Goal: Transaction & Acquisition: Register for event/course

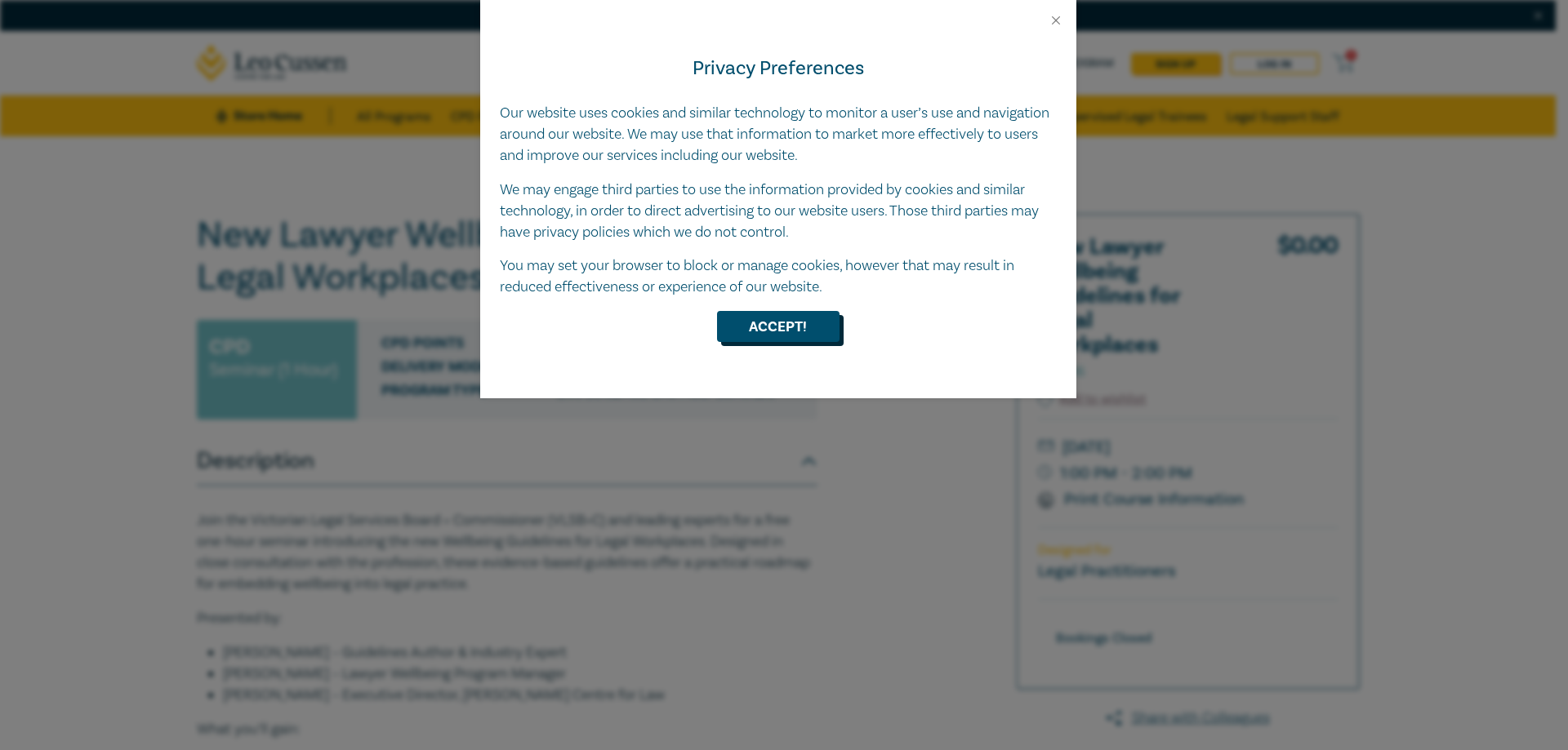
click at [732, 341] on button "Accept!" at bounding box center [779, 326] width 122 height 31
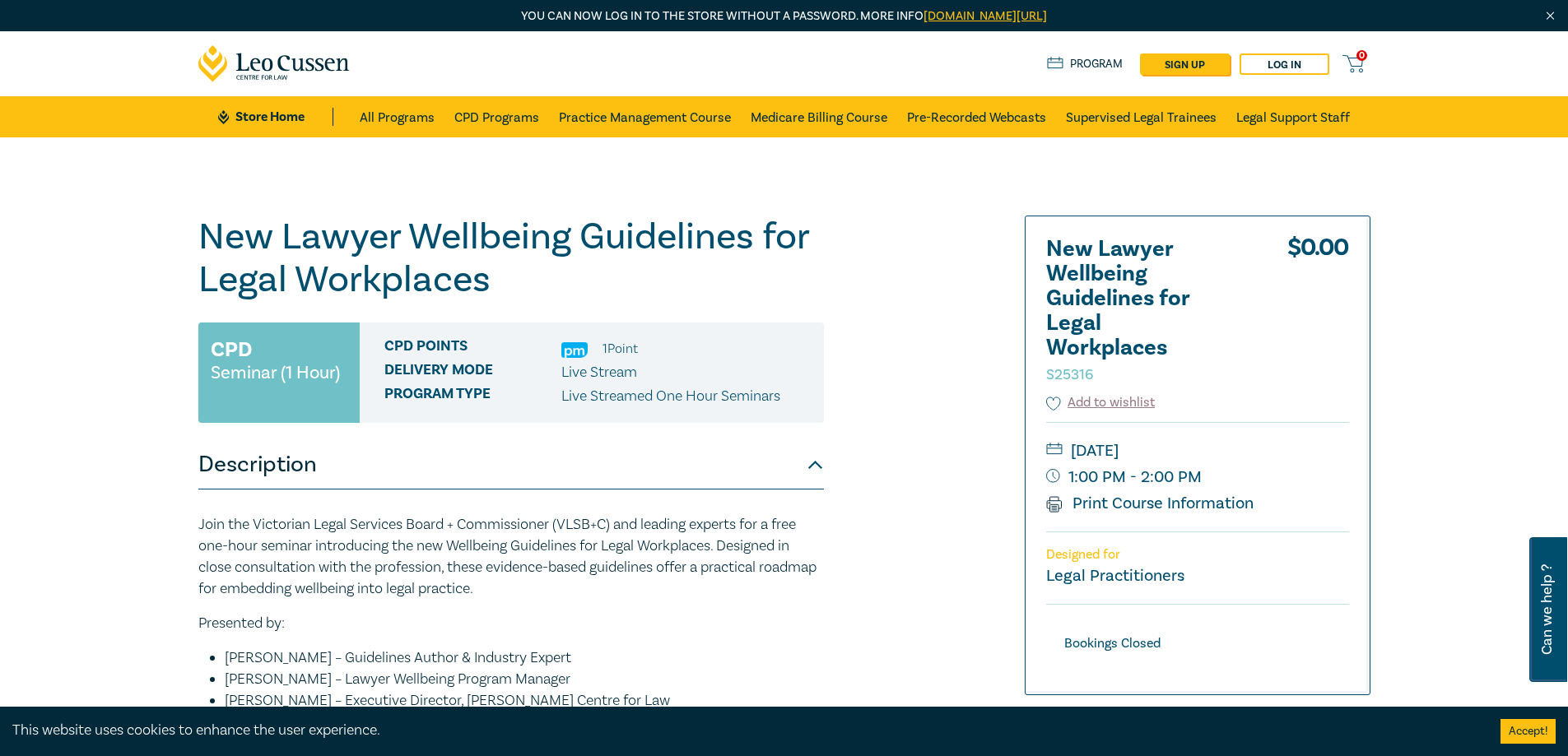
click at [220, 371] on small "Seminar (1 Hour)" at bounding box center [275, 373] width 130 height 17
click at [225, 369] on small "Seminar (1 Hour)" at bounding box center [275, 373] width 130 height 17
click at [226, 369] on small "Seminar (1 Hour)" at bounding box center [275, 373] width 130 height 17
click at [294, 281] on h1 "New Lawyer Wellbeing Guidelines for Legal Workplaces S25316" at bounding box center [511, 258] width 626 height 85
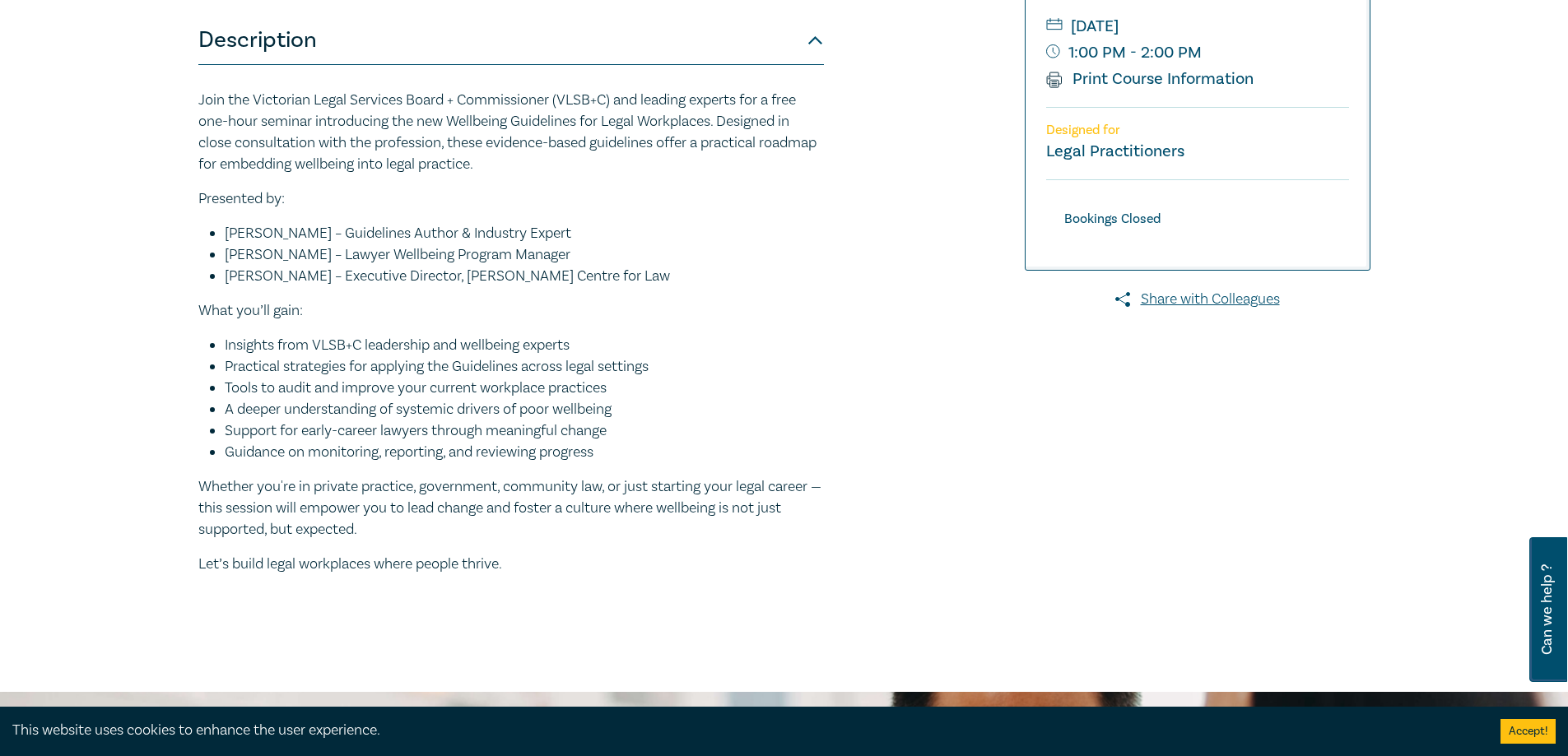
scroll to position [421, 0]
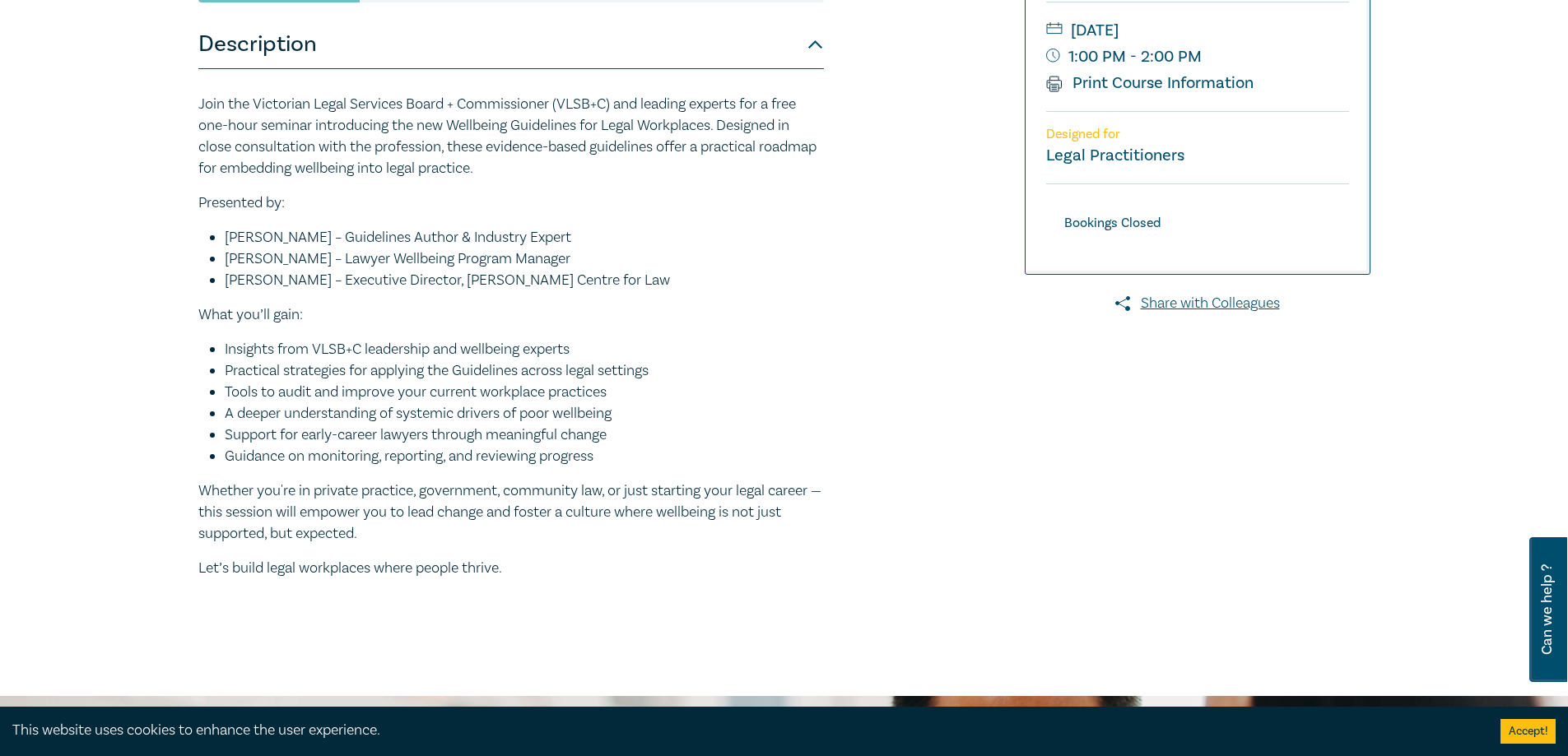
click at [1510, 728] on button "Accept!" at bounding box center [1528, 731] width 55 height 25
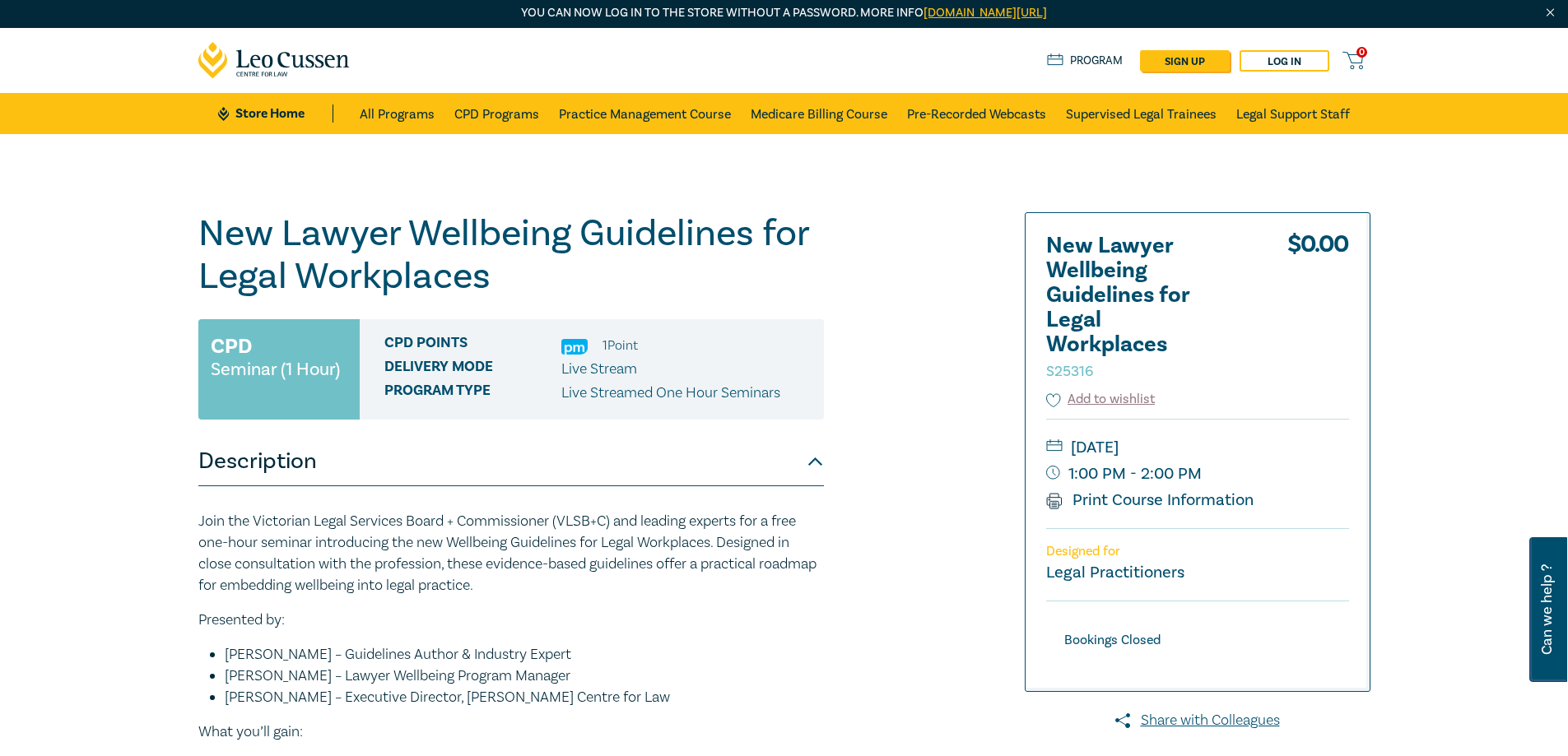
scroll to position [0, 0]
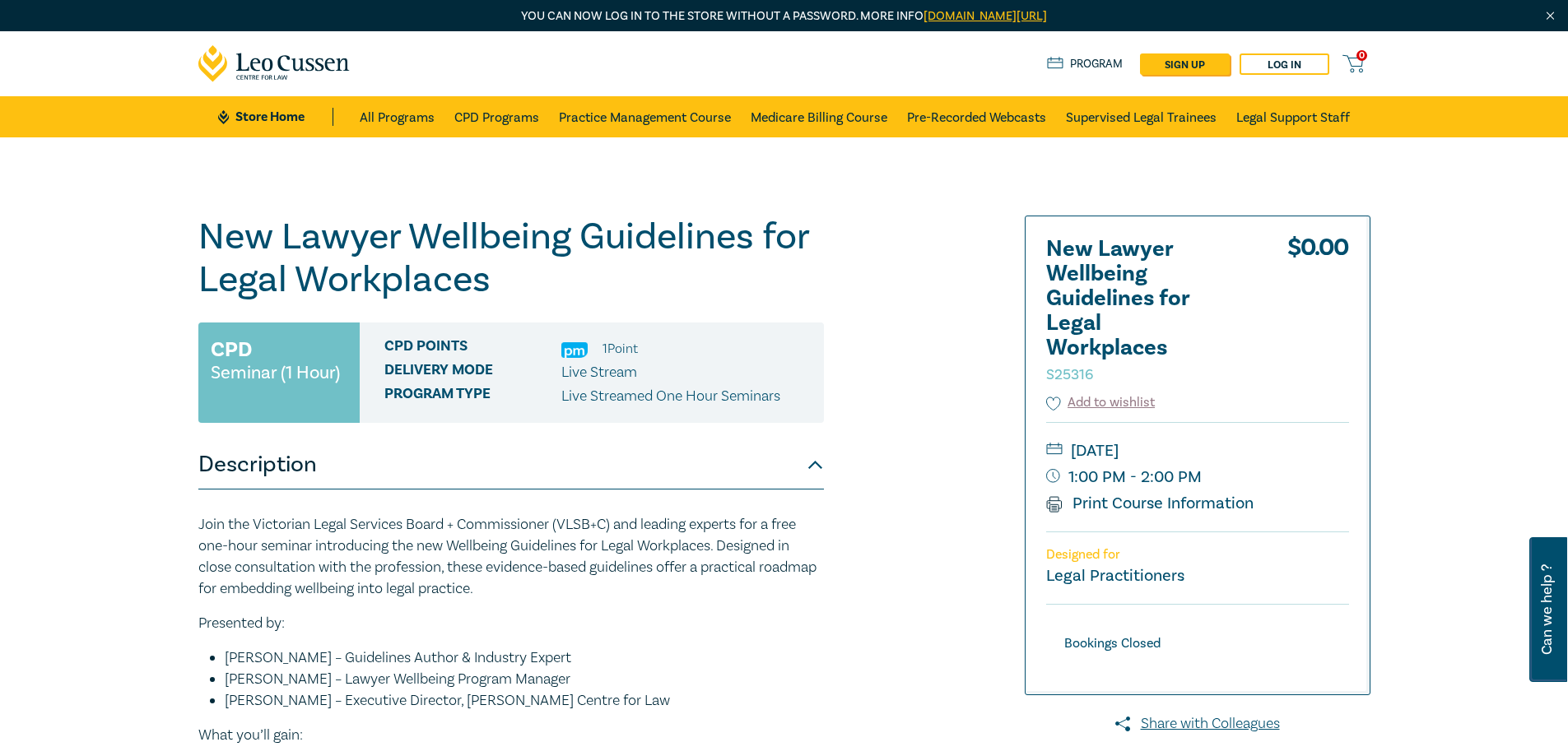
click at [575, 346] on img at bounding box center [574, 350] width 27 height 16
click at [581, 371] on span "Live Stream" at bounding box center [599, 372] width 75 height 19
click at [625, 391] on p "Live Streamed One Hour Seminars" at bounding box center [671, 396] width 219 height 21
click at [1279, 69] on link "Log in" at bounding box center [1284, 63] width 90 height 21
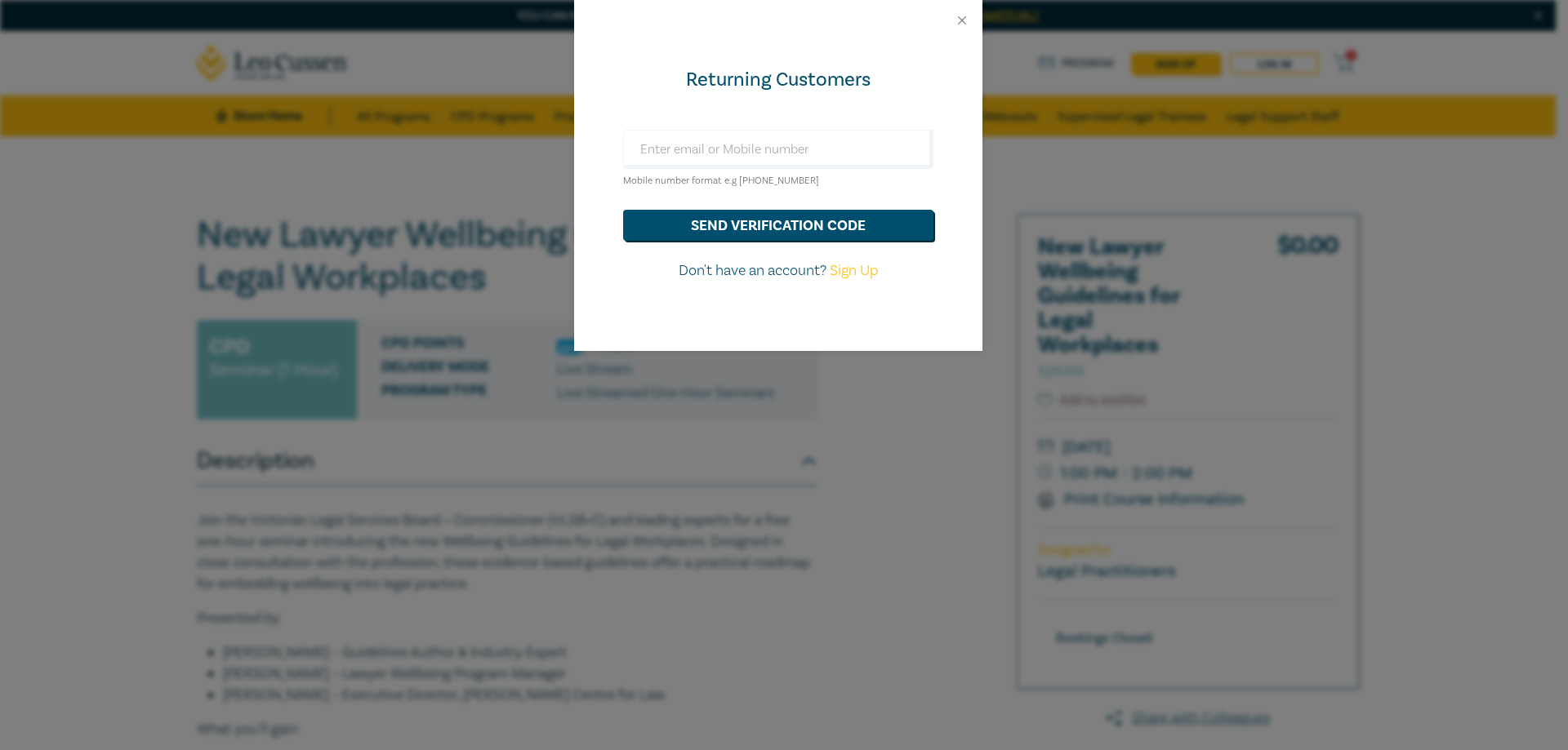
click at [883, 391] on div "Returning Customers Mobile number format e.g [PHONE_NUMBER] send verification c…" at bounding box center [784, 375] width 1568 height 750
click at [962, 17] on button "Close" at bounding box center [962, 20] width 15 height 15
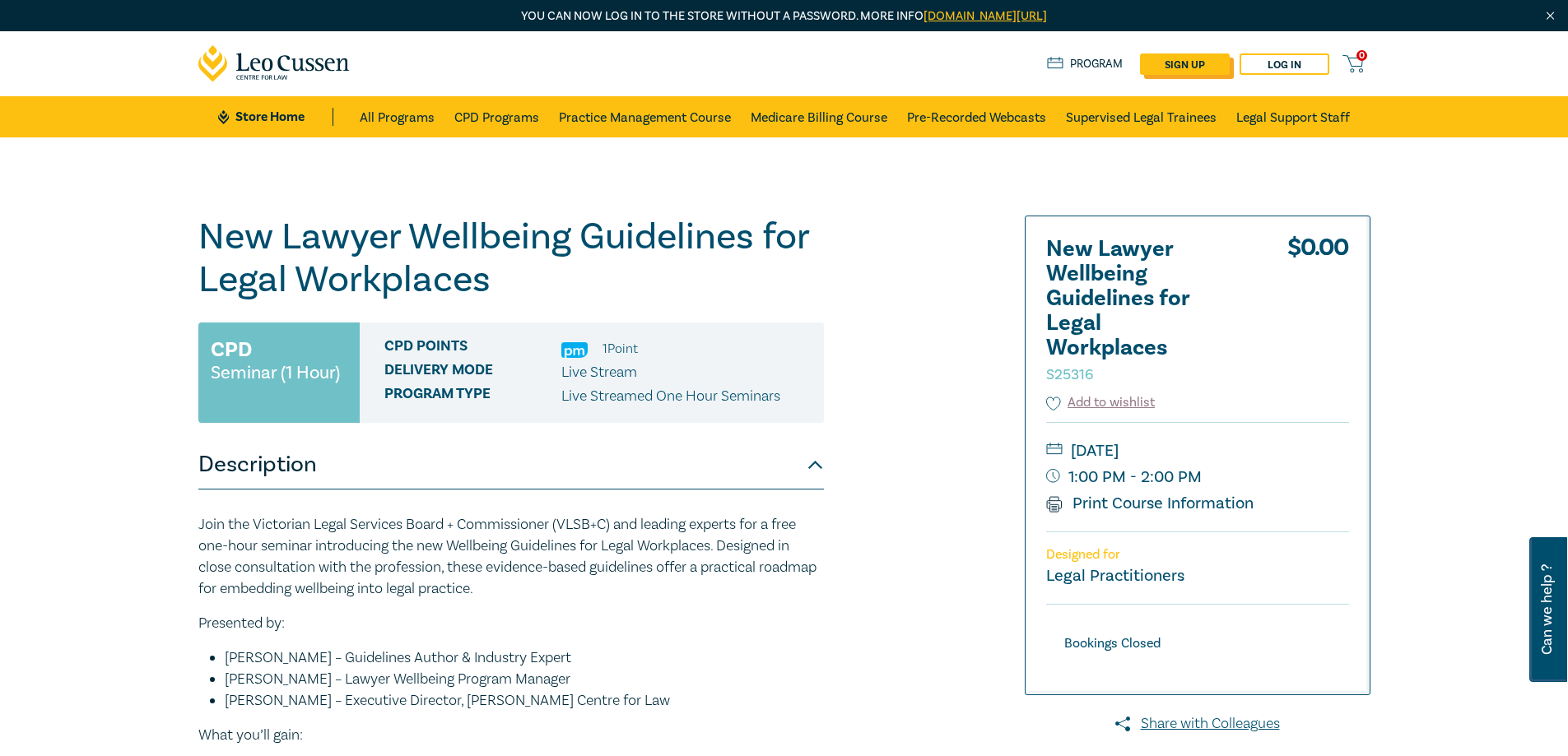
click at [1175, 62] on link "sign up" at bounding box center [1185, 63] width 90 height 21
select select "AU"
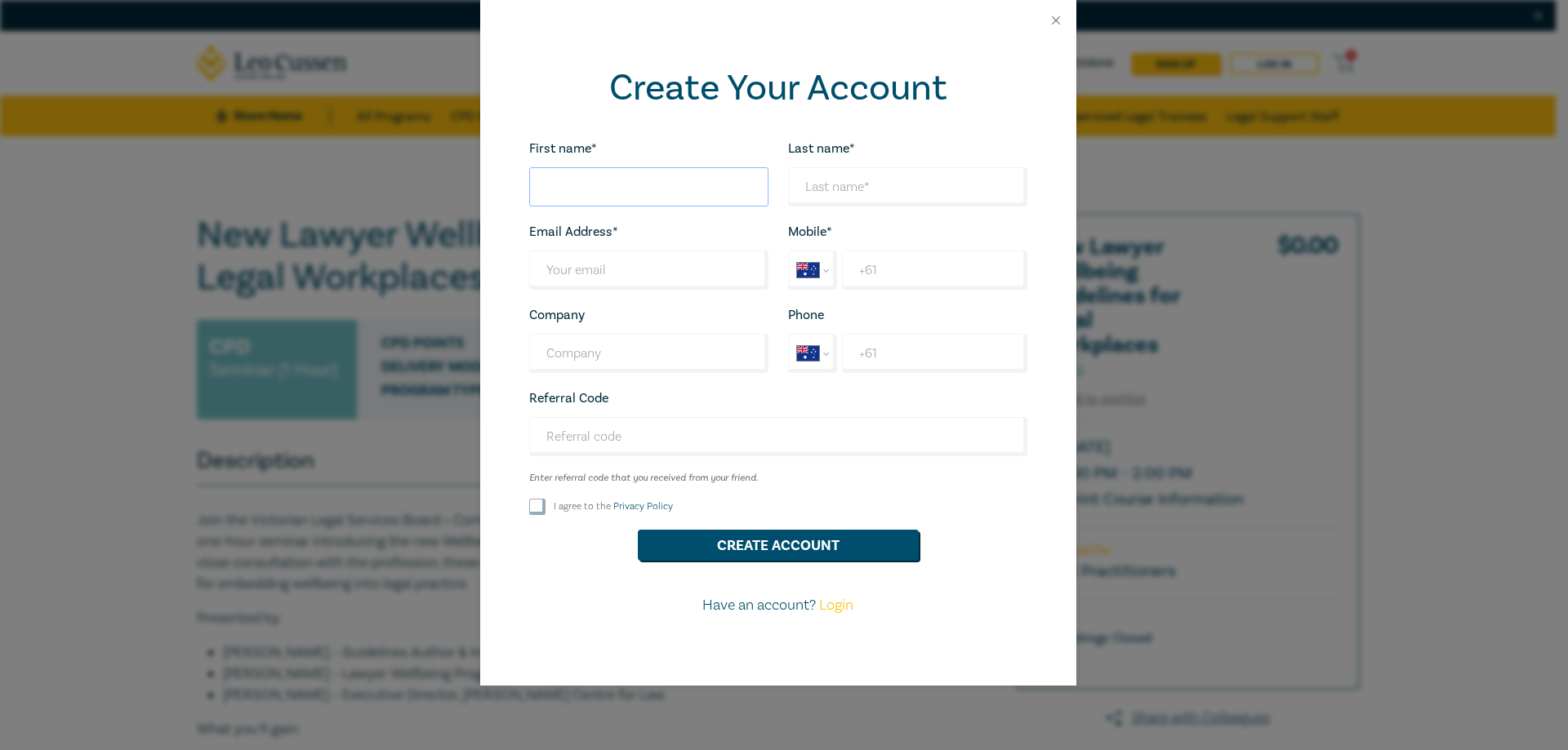
click at [593, 192] on input "First name*" at bounding box center [649, 187] width 240 height 39
type input "[PERSON_NAME]"
type input "Daicic"
type input "carol_daicic@hotmail.com"
type input "None"
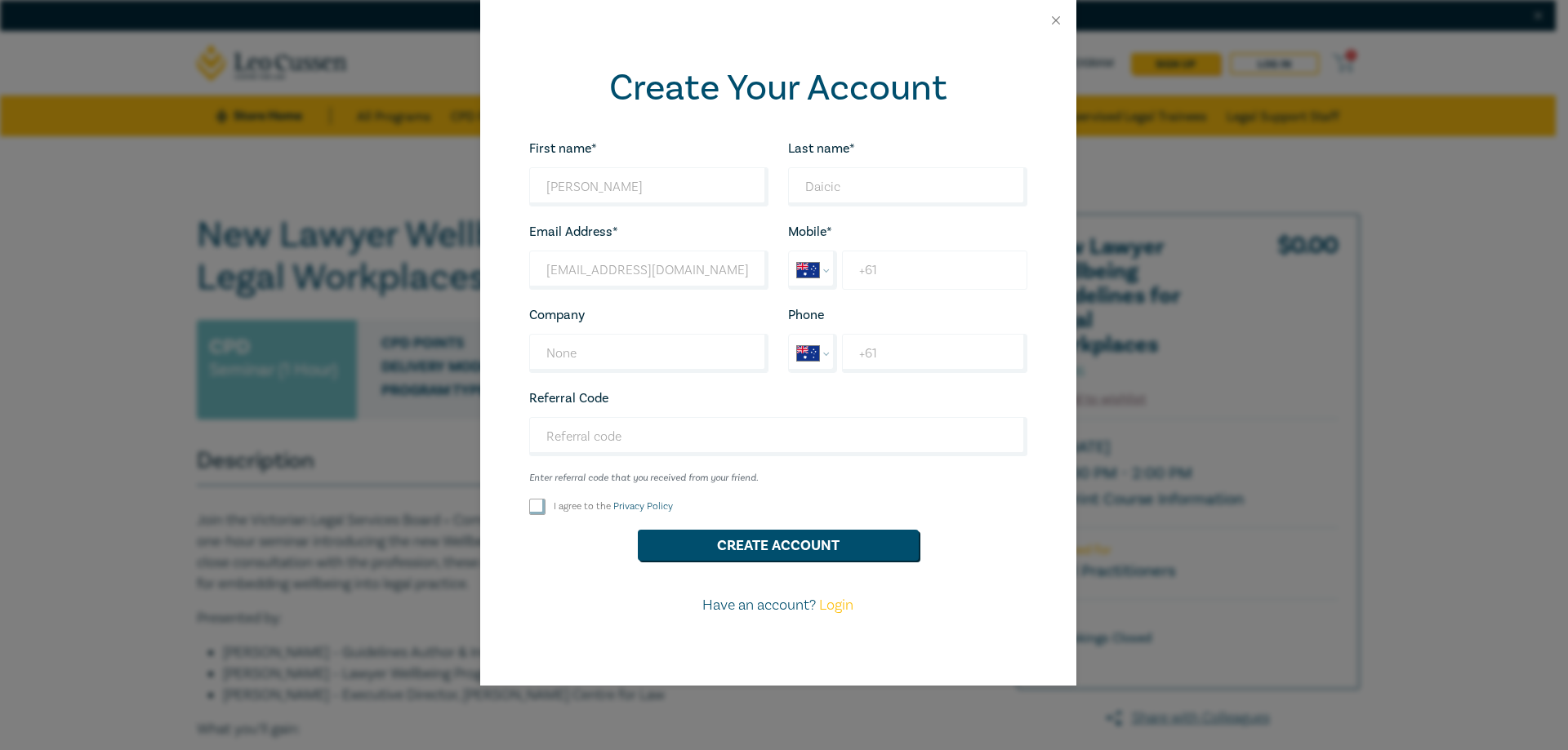
click at [883, 271] on input "+61" at bounding box center [934, 270] width 184 height 39
type input "+61 447 419 661"
click at [539, 505] on input "I agree to the Privacy Policy" at bounding box center [538, 507] width 16 height 16
checkbox input "true"
click at [728, 545] on button "Create Account" at bounding box center [779, 545] width 281 height 31
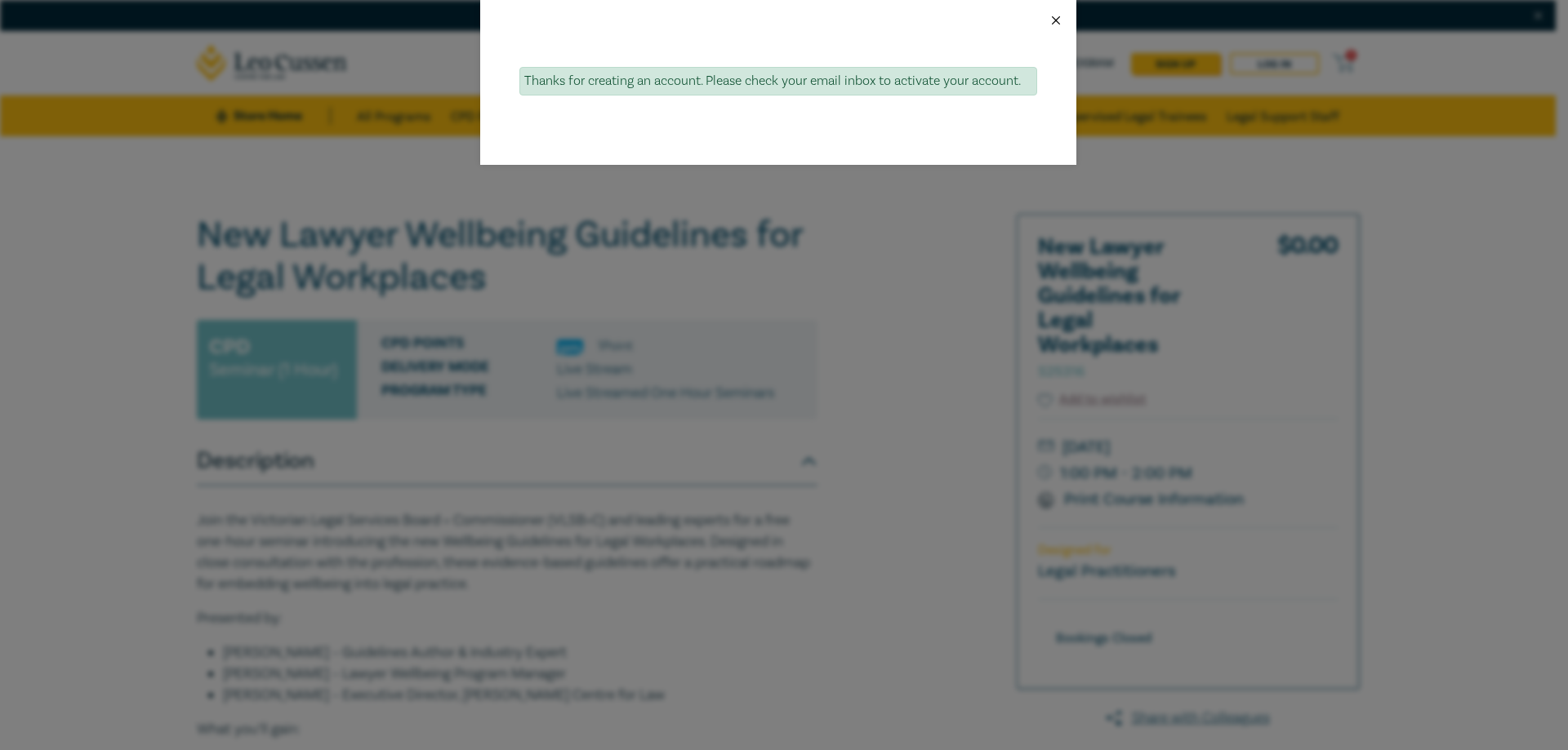
click at [1057, 19] on button "Close" at bounding box center [1056, 20] width 15 height 15
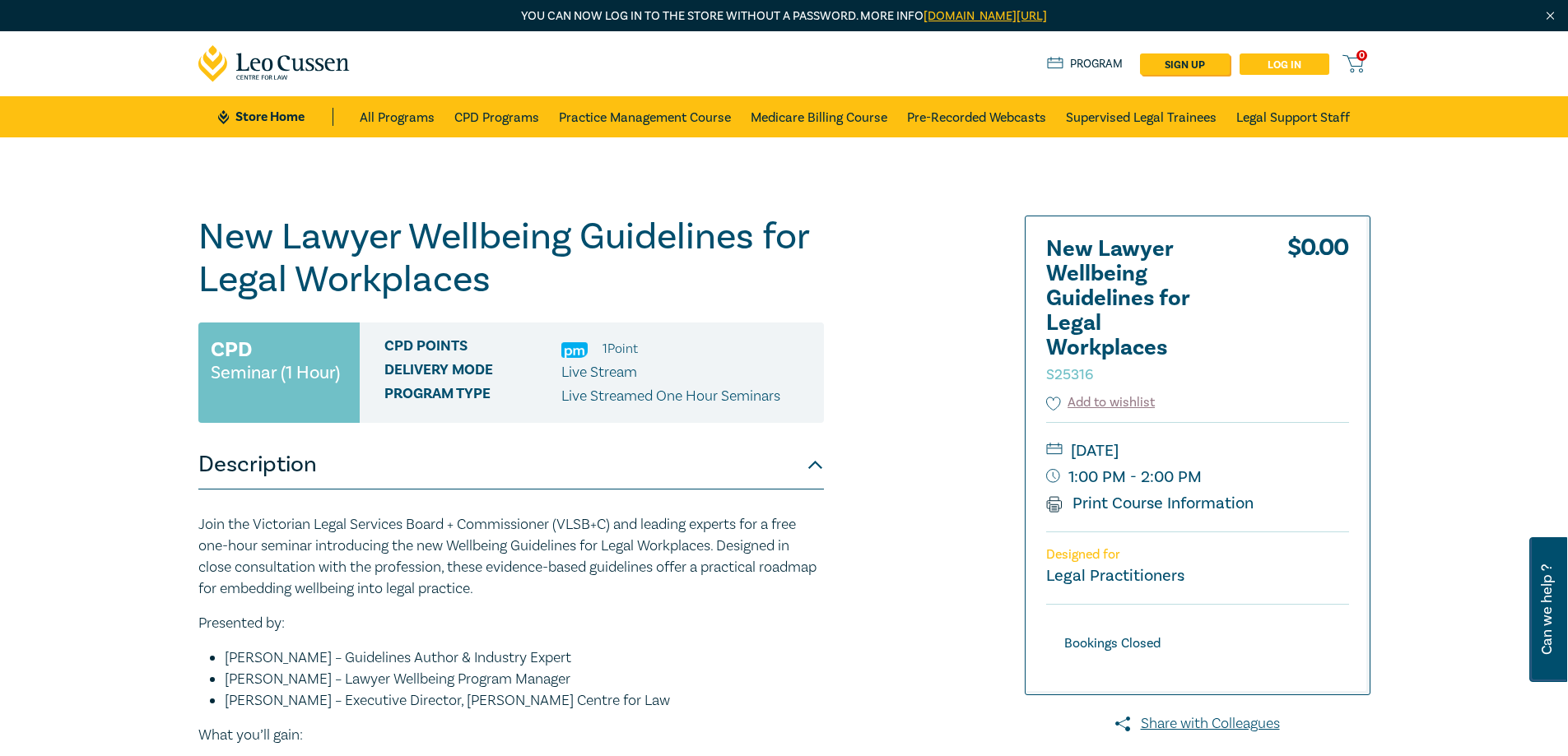
click at [1262, 63] on link "Log in" at bounding box center [1284, 63] width 90 height 21
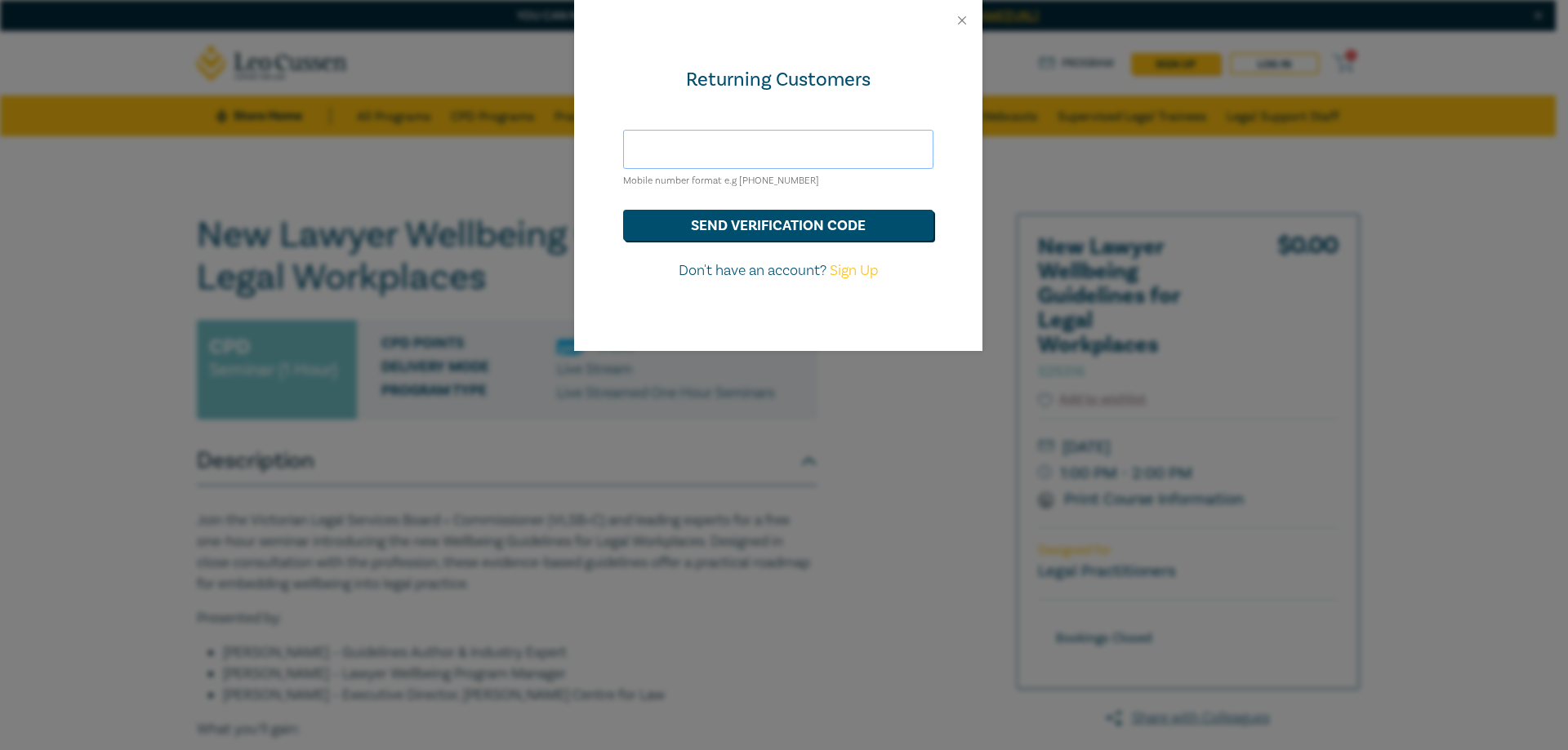
click at [667, 139] on input "text" at bounding box center [779, 149] width 310 height 39
type input "carol_daicic@hotmail.com"
click at [722, 223] on button "send verification code" at bounding box center [779, 225] width 310 height 31
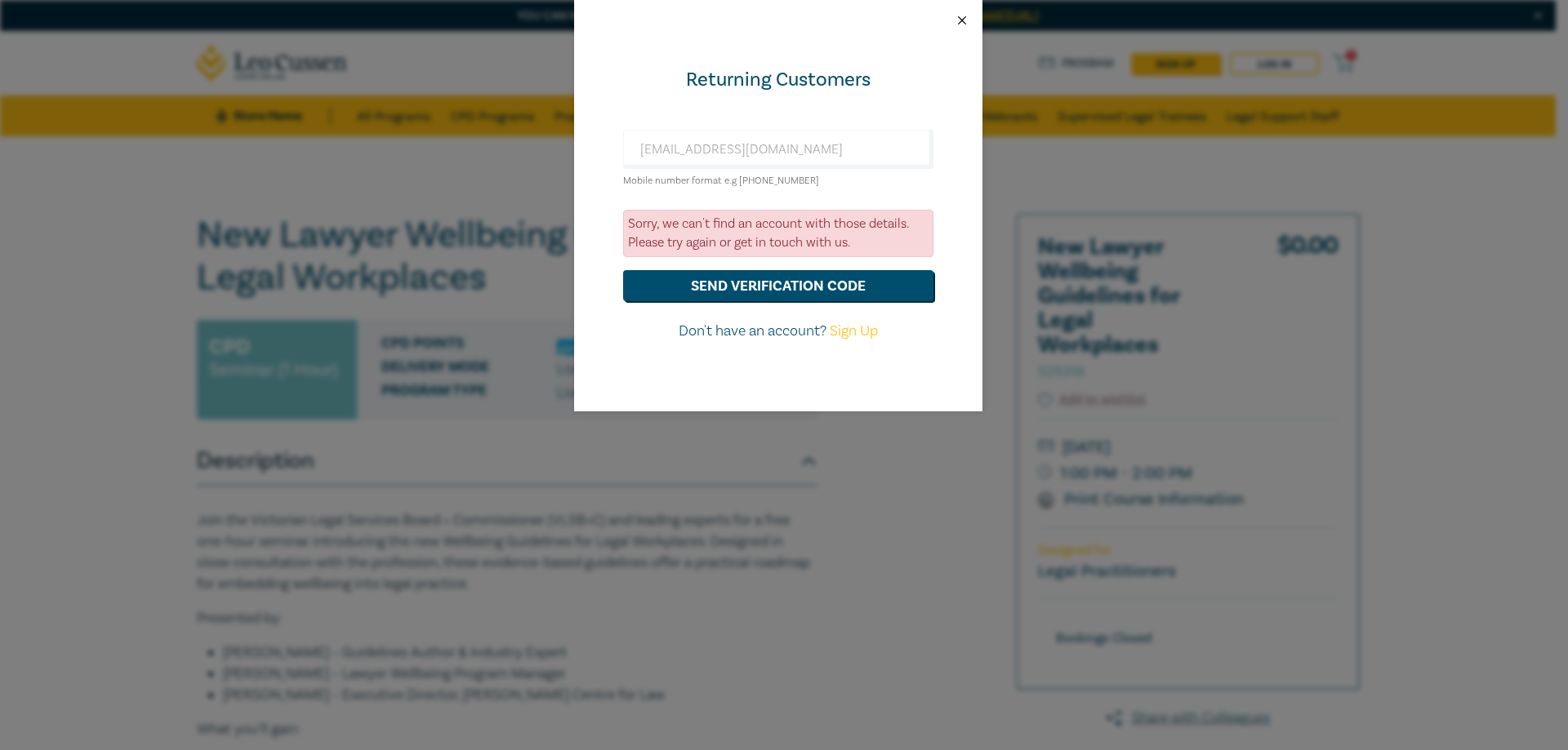
click at [961, 23] on button "Close" at bounding box center [962, 20] width 15 height 15
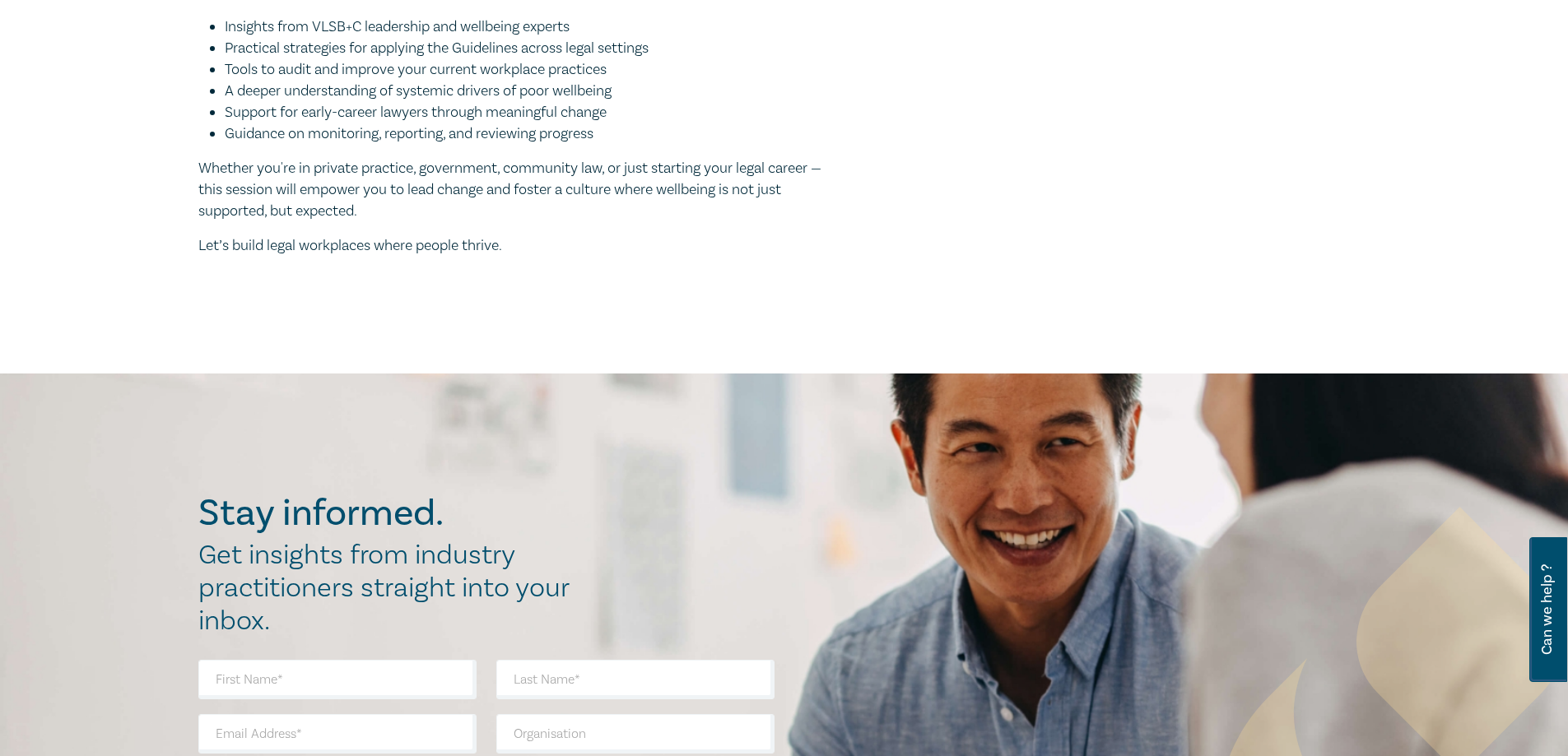
scroll to position [740, 0]
